Goal: Task Accomplishment & Management: Manage account settings

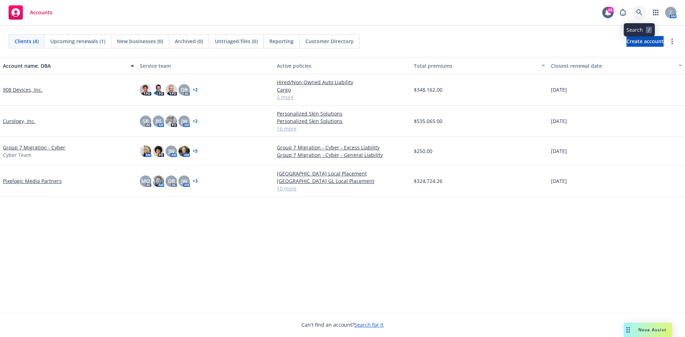
click at [639, 11] on icon at bounding box center [639, 12] width 6 height 6
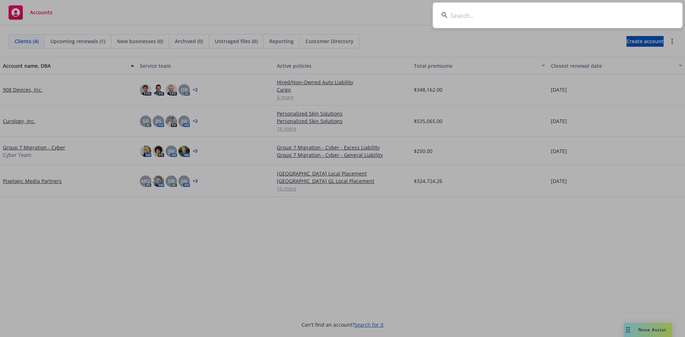
type input "d"
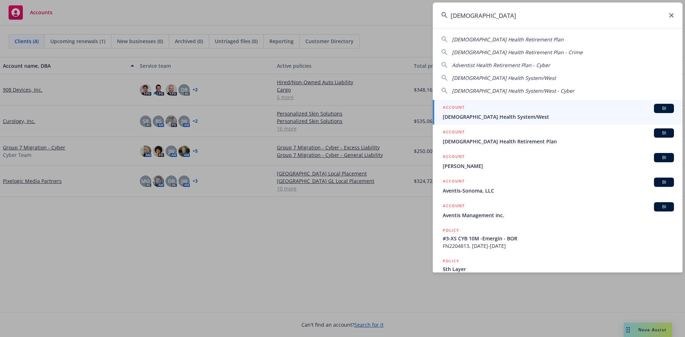
type input "[DEMOGRAPHIC_DATA]"
click at [657, 108] on span "BI" at bounding box center [664, 108] width 14 height 6
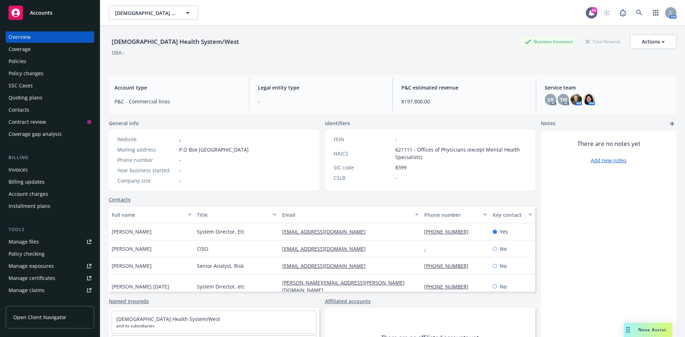
click at [12, 62] on div "Policies" at bounding box center [18, 61] width 18 height 11
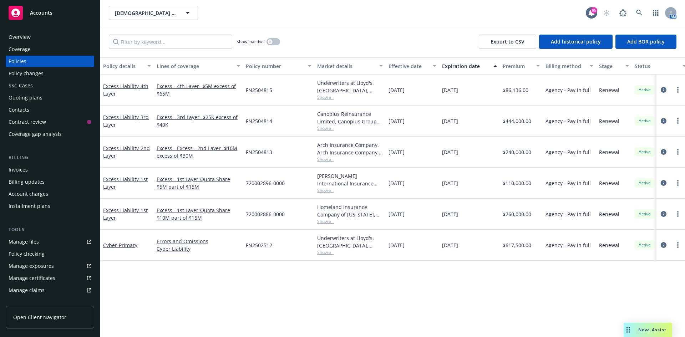
click at [322, 254] on span "Show all" at bounding box center [350, 252] width 66 height 6
click at [254, 279] on div "Policy details Lines of coverage Policy number Market details Effective date Ex…" at bounding box center [392, 197] width 585 height 280
click at [322, 220] on span "Show all" at bounding box center [350, 221] width 66 height 6
click at [326, 191] on span "Show all" at bounding box center [350, 190] width 66 height 6
click at [323, 160] on span "Show all" at bounding box center [350, 159] width 66 height 6
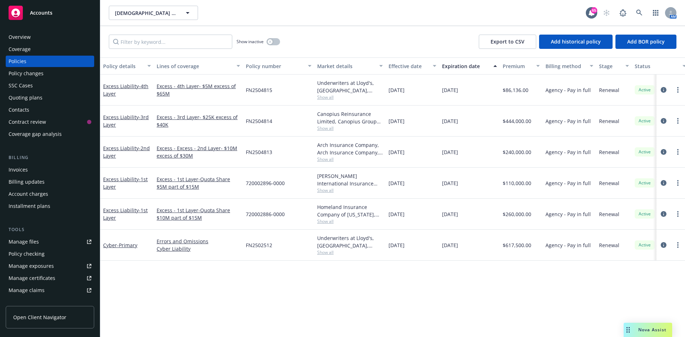
click at [322, 128] on span "Show all" at bounding box center [350, 128] width 66 height 6
click at [325, 97] on span "Show all" at bounding box center [350, 97] width 66 height 6
click at [391, 296] on div "Policy details Lines of coverage Policy number Market details Effective date Ex…" at bounding box center [392, 197] width 585 height 280
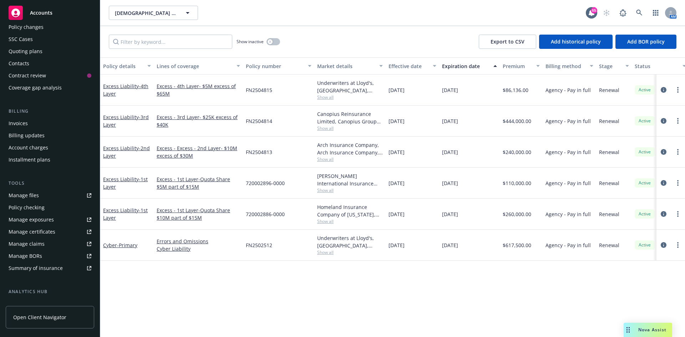
scroll to position [140, 0]
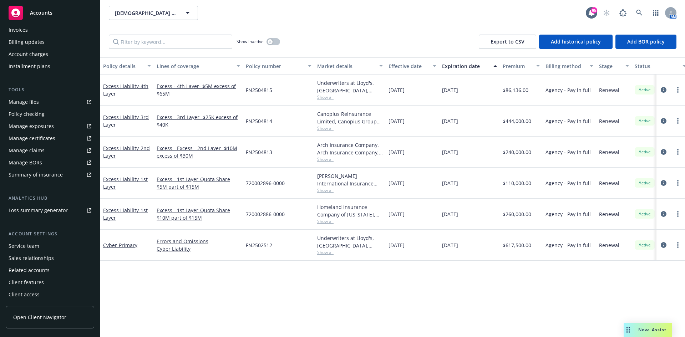
click at [29, 246] on div "Service team" at bounding box center [24, 246] width 31 height 11
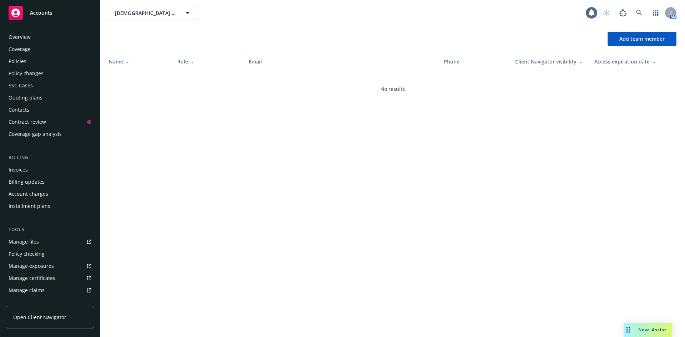
scroll to position [140, 0]
